Goal: Download file/media

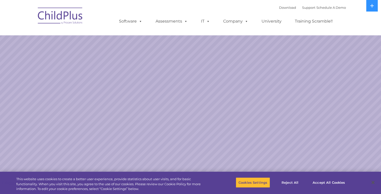
select select "MEDIUM"
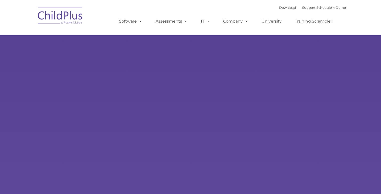
type input ""
select select "MEDIUM"
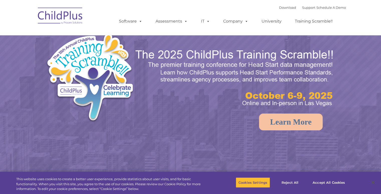
select select "MEDIUM"
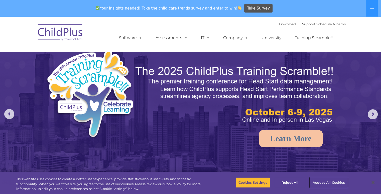
click at [314, 182] on button "Accept All Cookies" at bounding box center [329, 182] width 38 height 11
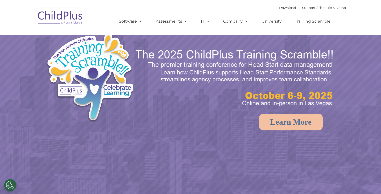
select select "MEDIUM"
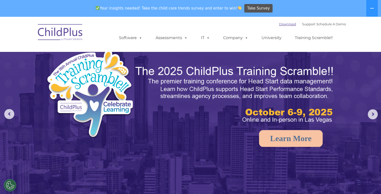
click at [279, 23] on link "Download" at bounding box center [287, 24] width 17 height 4
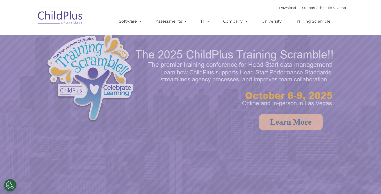
select select "MEDIUM"
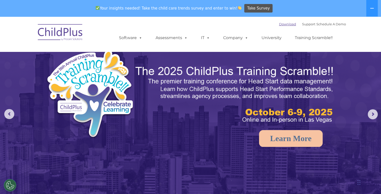
click at [283, 25] on link "Download" at bounding box center [287, 24] width 17 height 4
